Goal: Task Accomplishment & Management: Manage account settings

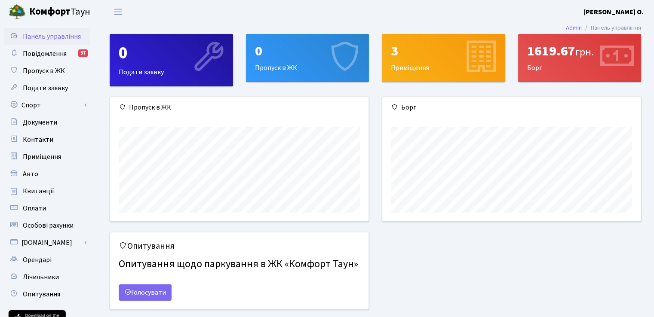
scroll to position [124, 258]
click at [549, 62] on div "1619.67 грн. [GEOGRAPHIC_DATA]" at bounding box center [580, 57] width 123 height 47
click at [525, 68] on div "1619.67 грн. [GEOGRAPHIC_DATA]" at bounding box center [580, 57] width 123 height 47
click at [298, 63] on div "0 Пропуск в ЖК" at bounding box center [307, 57] width 123 height 47
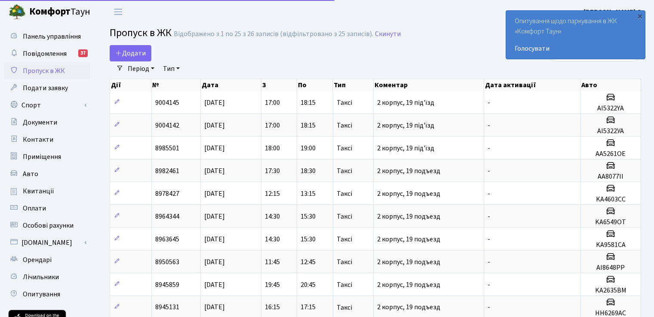
select select "25"
click at [45, 276] on span "Лічильники" at bounding box center [41, 277] width 36 height 9
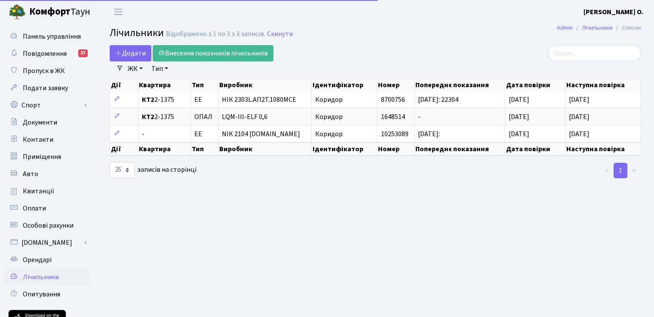
select select "25"
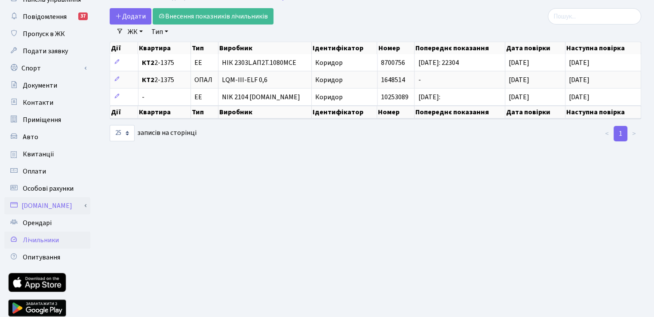
scroll to position [70, 0]
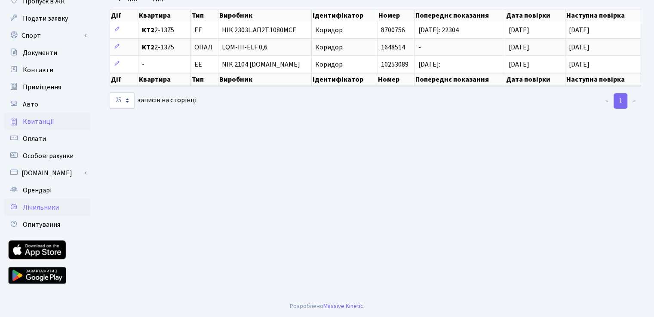
click at [33, 118] on span "Квитанції" at bounding box center [38, 121] width 31 height 9
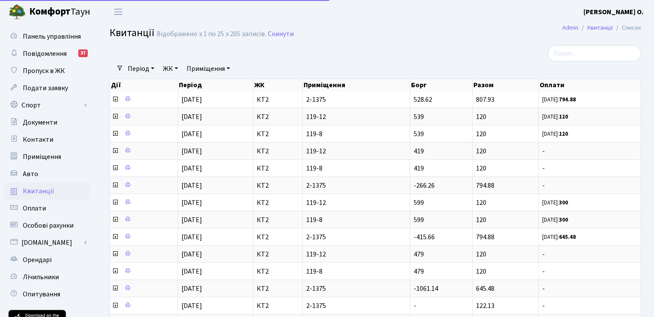
select select "25"
click at [40, 123] on span "Документи" at bounding box center [40, 122] width 34 height 9
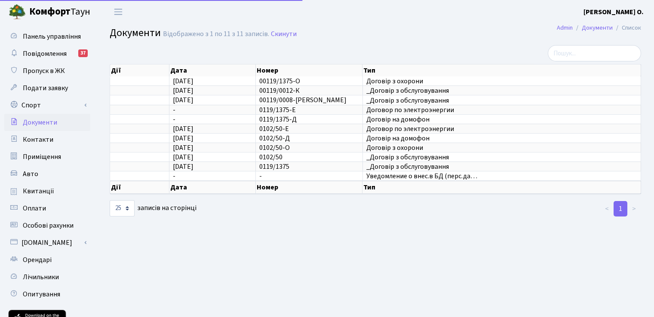
select select "25"
click at [33, 103] on link "Спорт" at bounding box center [47, 105] width 86 height 17
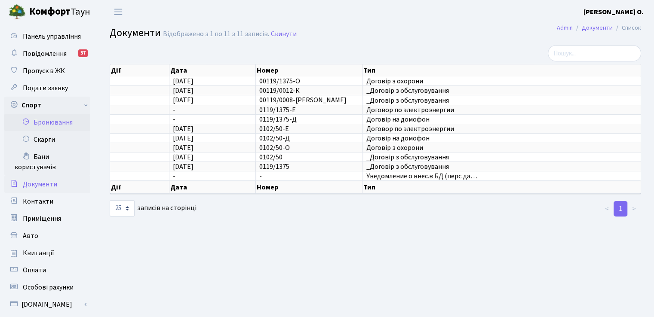
click at [50, 124] on link "Бронювання" at bounding box center [47, 122] width 86 height 17
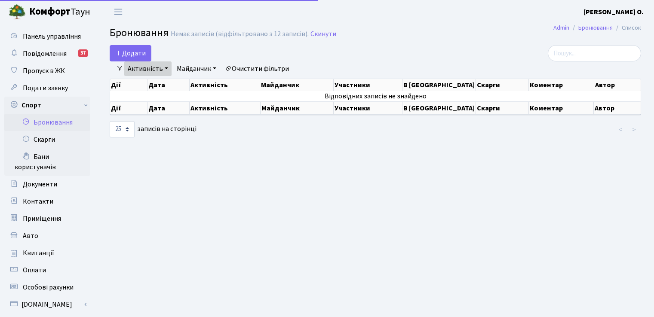
select select "25"
click at [163, 67] on link "Активність" at bounding box center [147, 69] width 47 height 15
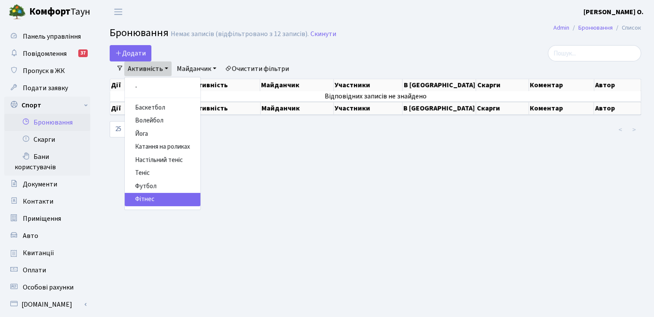
click at [248, 174] on main "Admin Бронювання Список Бронювання Немає записів (відфільтровано з 12 записів).…" at bounding box center [375, 226] width 557 height 404
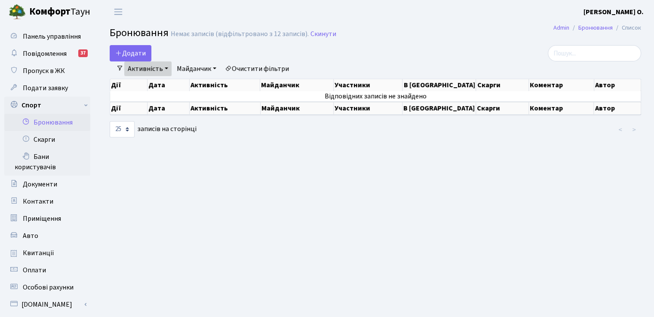
click at [165, 68] on link "Активність" at bounding box center [147, 69] width 47 height 15
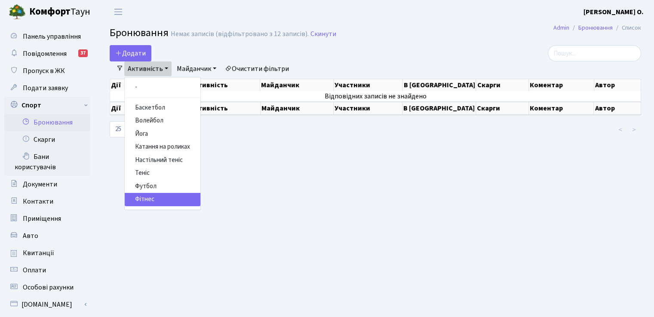
drag, startPoint x: 220, startPoint y: 158, endPoint x: 228, endPoint y: 151, distance: 10.6
click at [220, 157] on main "Admin Бронювання Список Бронювання Немає записів (відфільтровано з 12 записів).…" at bounding box center [375, 226] width 557 height 404
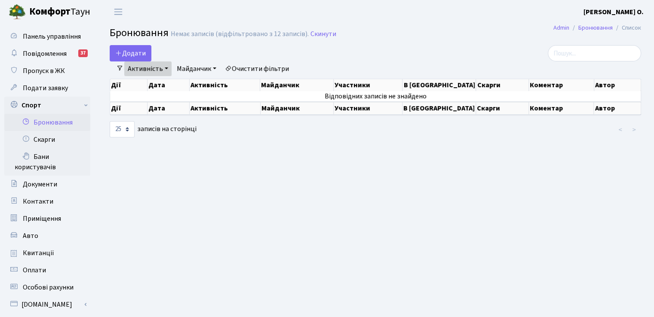
click at [215, 66] on link "Майданчик" at bounding box center [196, 69] width 46 height 15
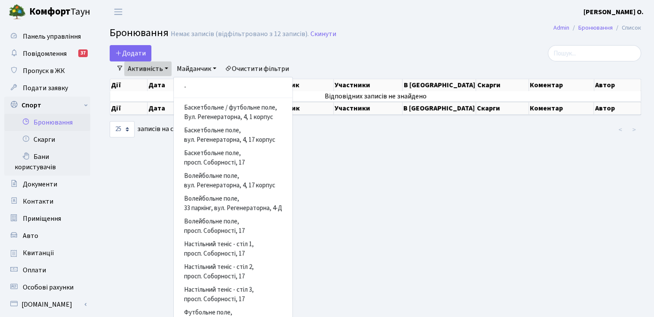
click at [339, 186] on main "Admin Бронювання Список Бронювання Немає записів (відфільтровано з 12 записів).…" at bounding box center [375, 226] width 557 height 404
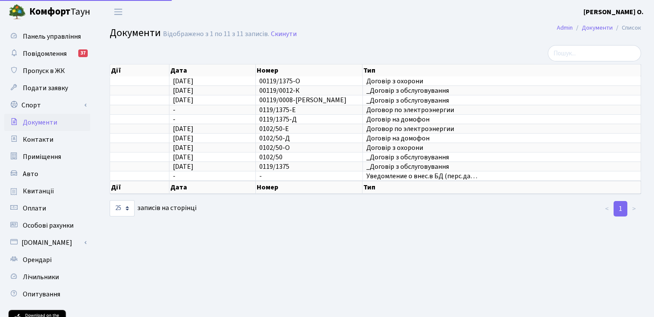
select select "25"
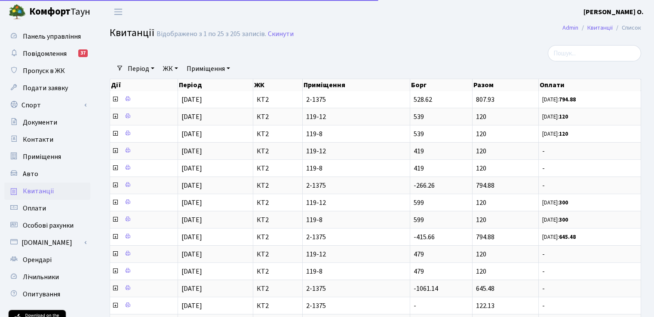
select select "25"
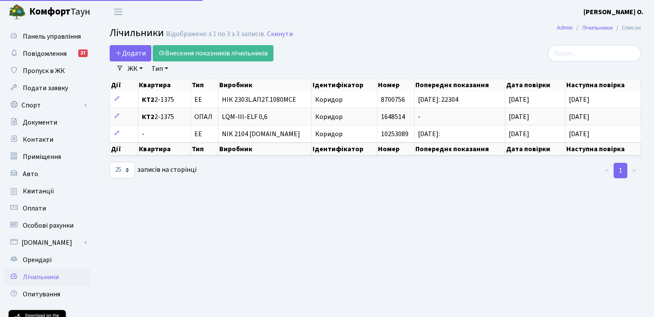
select select "25"
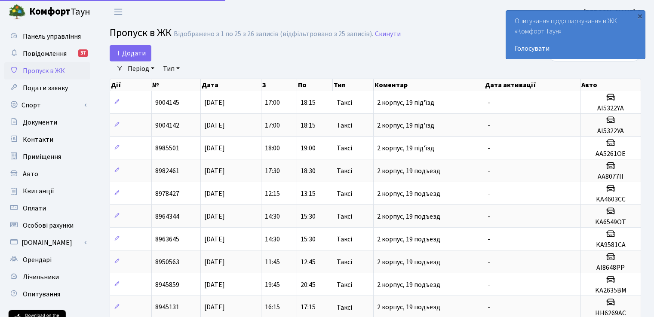
select select "25"
